Goal: Task Accomplishment & Management: Use online tool/utility

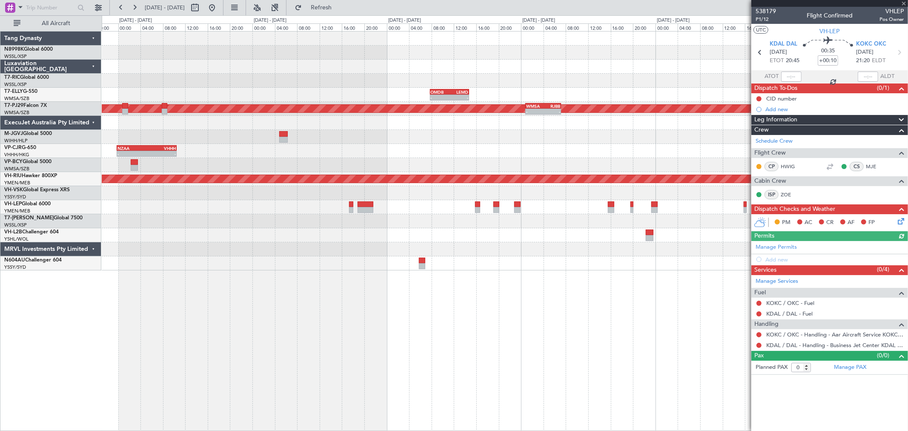
click at [641, 69] on div at bounding box center [505, 67] width 806 height 14
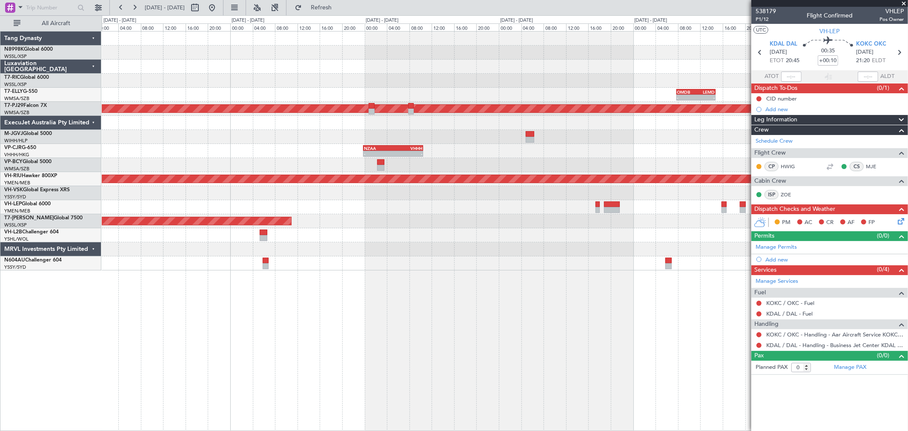
click at [616, 66] on div at bounding box center [505, 67] width 806 height 14
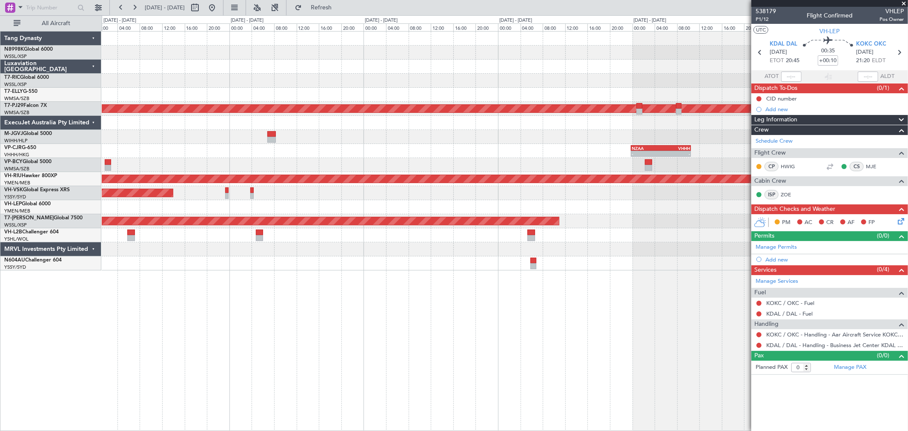
click at [520, 68] on div "- - OMDB 07:45 Z LEMD 14:45 Z Planned Maint [GEOGRAPHIC_DATA] (Sultan [PERSON_N…" at bounding box center [505, 150] width 806 height 239
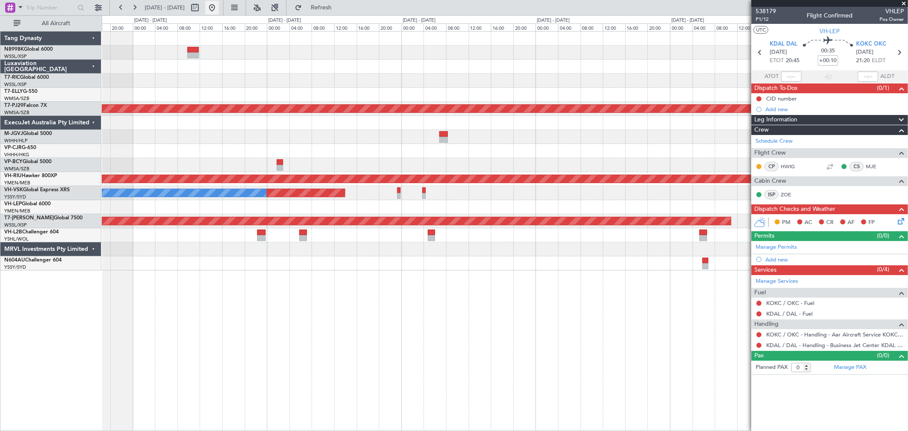
click at [219, 8] on button at bounding box center [212, 8] width 14 height 14
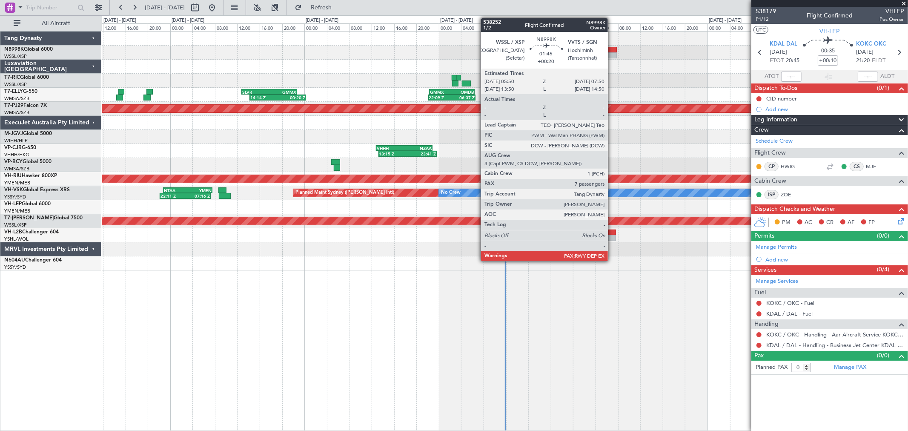
click at [612, 48] on div at bounding box center [610, 50] width 11 height 6
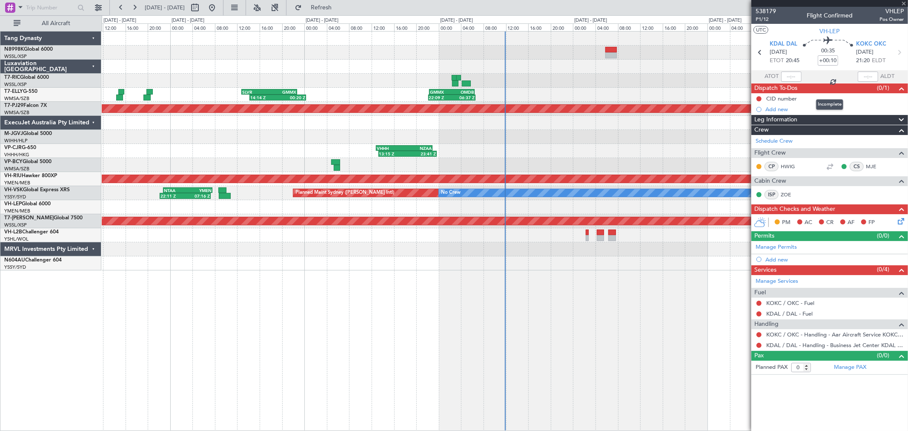
type input "+00:20"
type input "7"
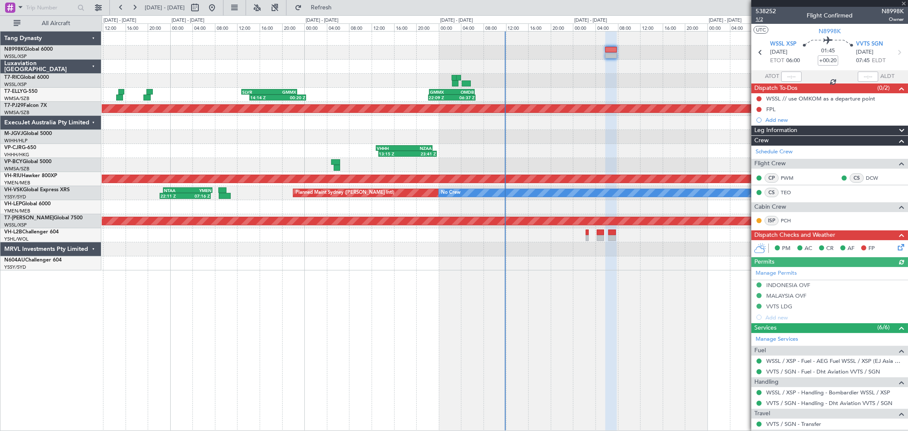
click at [762, 22] on span "1/2" at bounding box center [765, 19] width 20 height 7
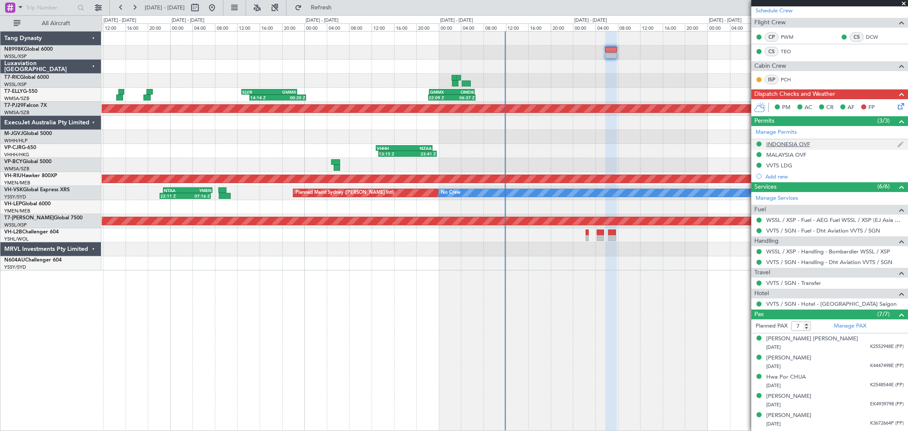
scroll to position [142, 0]
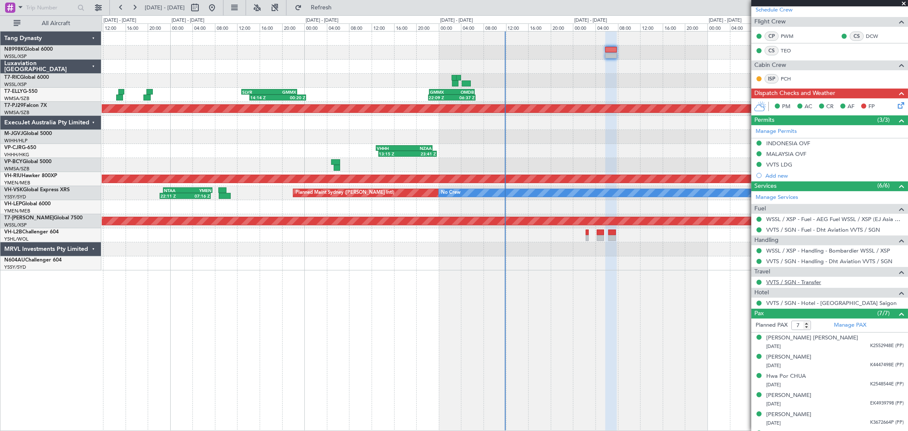
click at [799, 284] on link "VVTS / SGN - Transfer" at bounding box center [793, 281] width 55 height 7
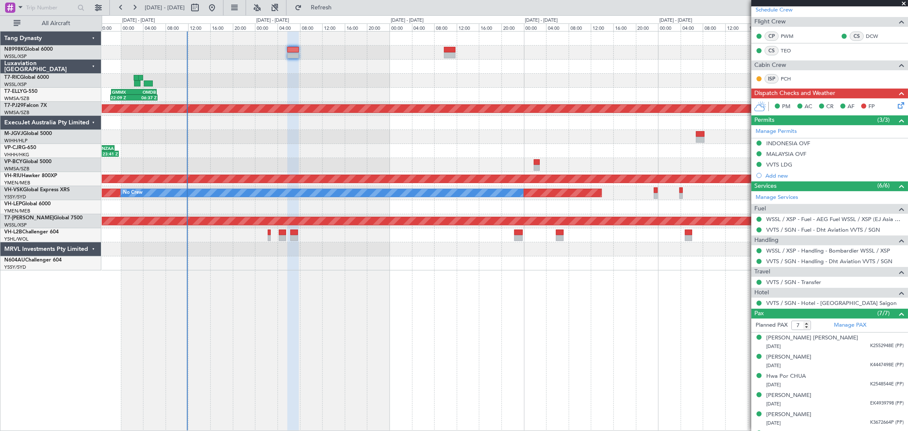
click at [609, 99] on div "22:09 Z 06:37 Z GMMX 22:20 Z OMDB 06:25 Z 14:14 Z 00:20 Z SLVR 12:50 Z GMMX 22:…" at bounding box center [505, 95] width 806 height 14
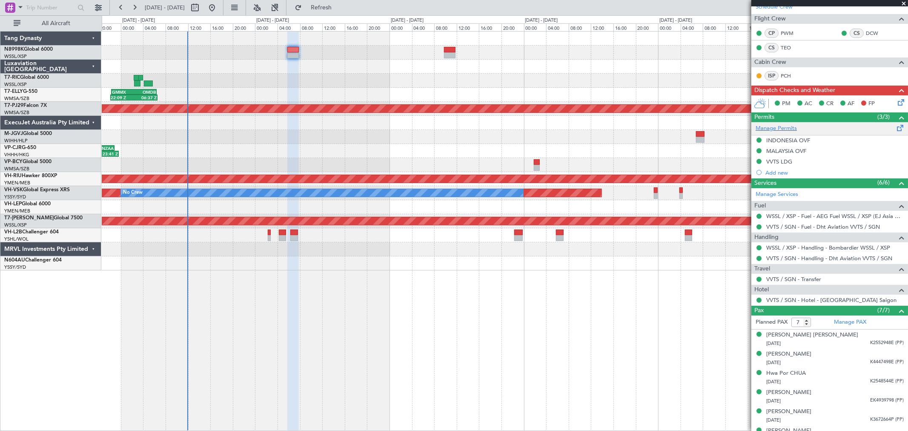
scroll to position [177, 0]
